Goal: Transaction & Acquisition: Purchase product/service

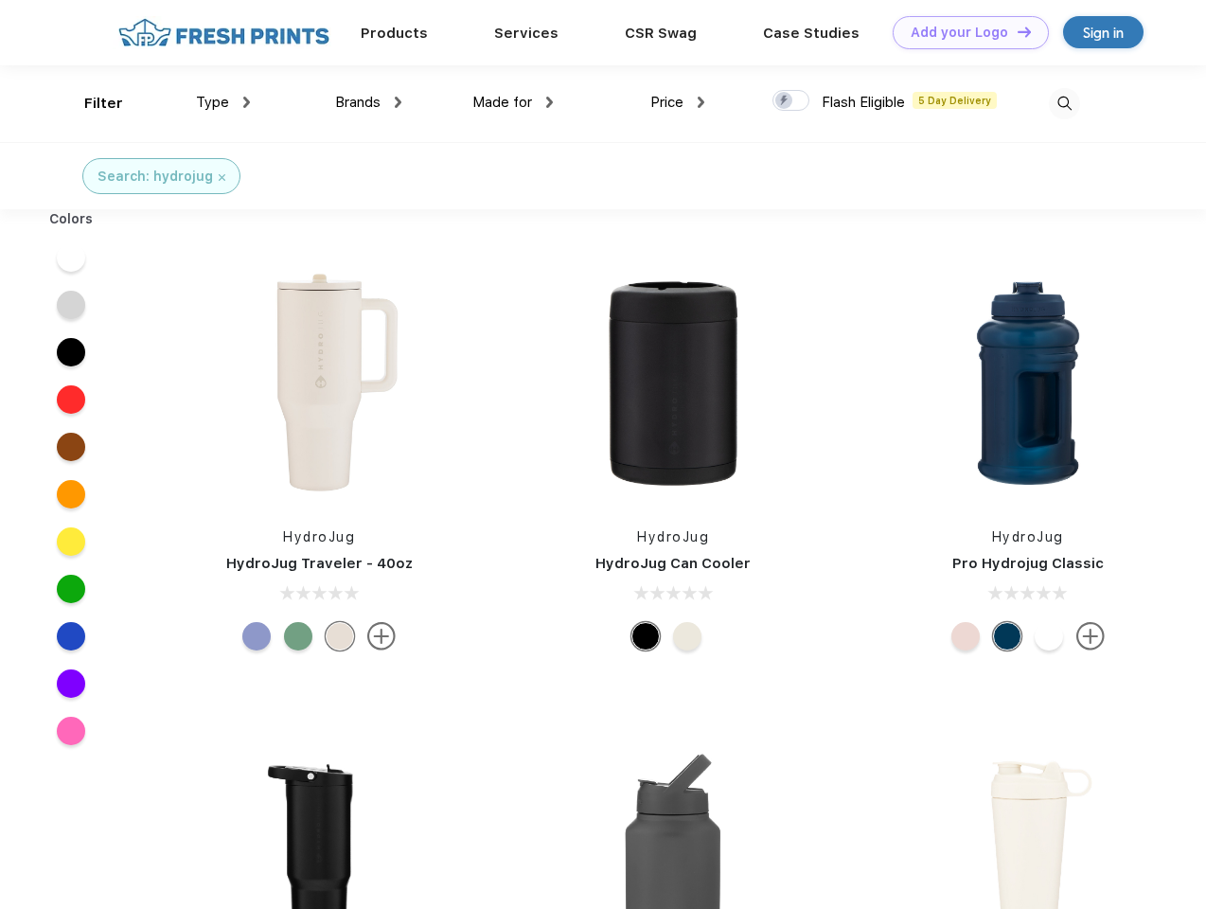
click at [964, 32] on link "Add your Logo Design Tool" at bounding box center [971, 32] width 156 height 33
click at [0, 0] on div "Design Tool" at bounding box center [0, 0] width 0 height 0
click at [1016, 31] on link "Add your Logo Design Tool" at bounding box center [971, 32] width 156 height 33
click at [91, 103] on div "Filter" at bounding box center [103, 104] width 39 height 22
click at [223, 102] on span "Type" at bounding box center [212, 102] width 33 height 17
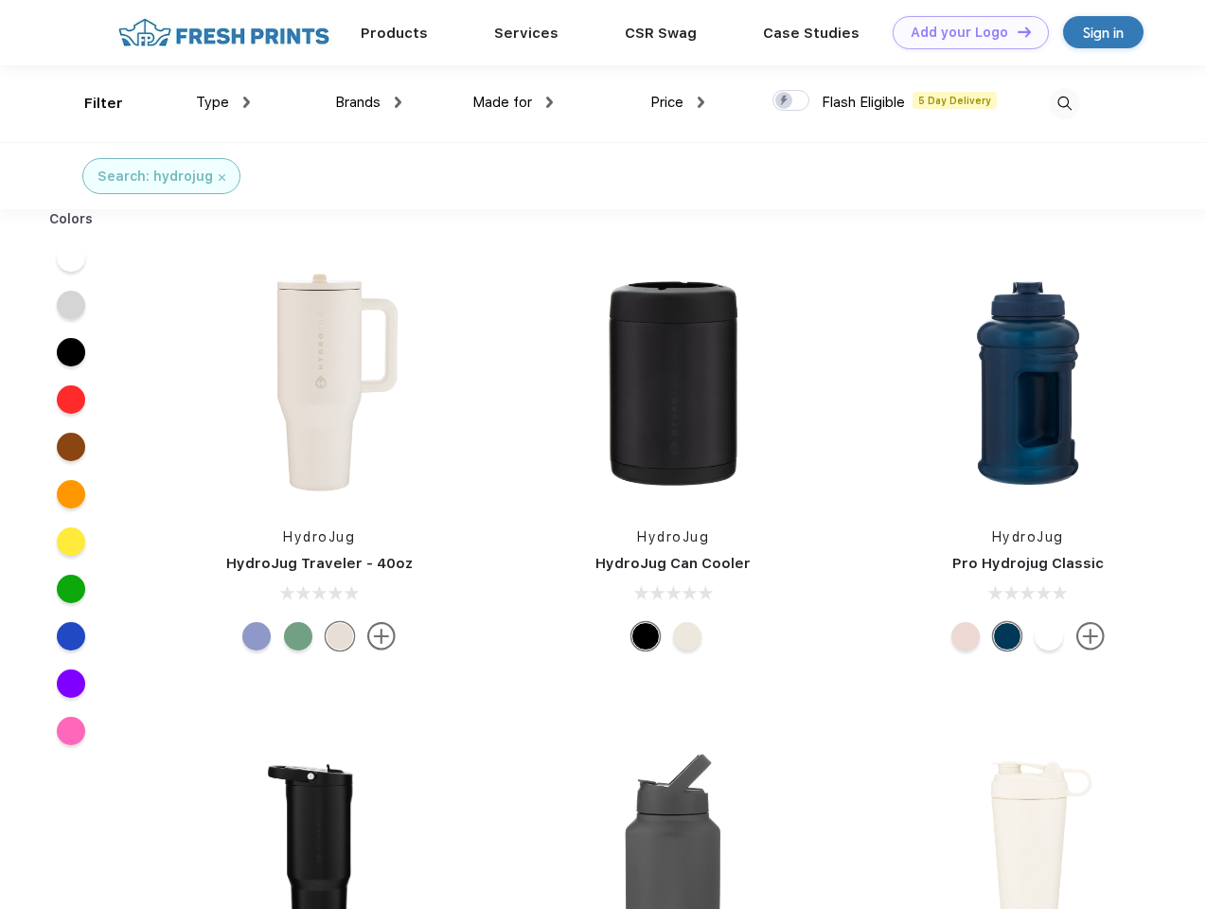
click at [368, 102] on span "Brands" at bounding box center [357, 102] width 45 height 17
click at [513, 102] on span "Made for" at bounding box center [503, 102] width 60 height 17
click at [678, 102] on span "Price" at bounding box center [667, 102] width 33 height 17
click at [792, 101] on div at bounding box center [791, 100] width 37 height 21
click at [785, 101] on input "checkbox" at bounding box center [779, 95] width 12 height 12
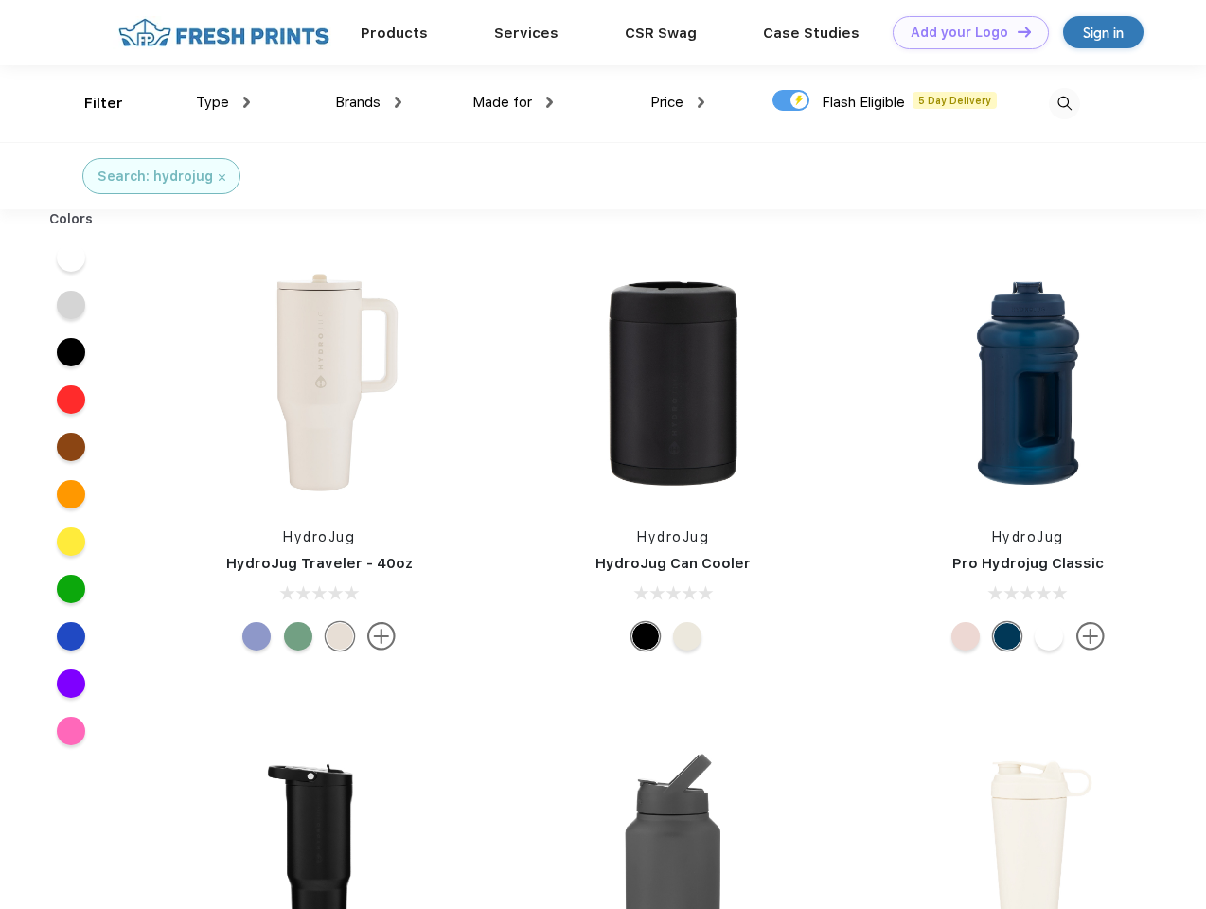
click at [1064, 103] on img at bounding box center [1064, 103] width 31 height 31
